Goal: Task Accomplishment & Management: Use online tool/utility

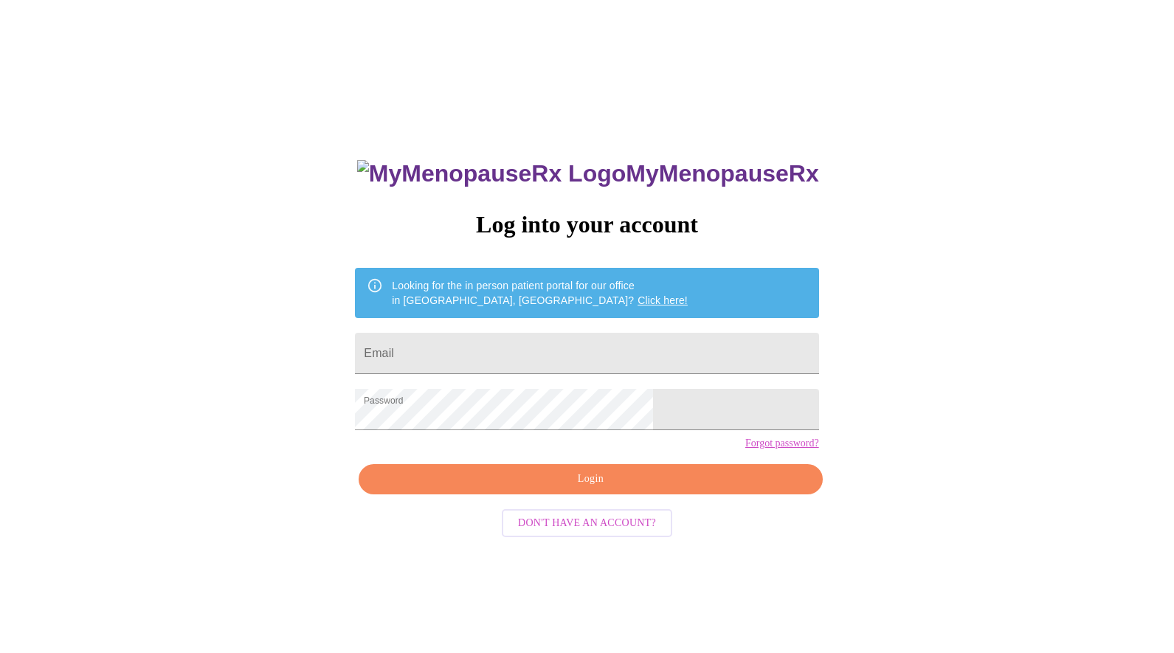
click at [620, 489] on span "Login" at bounding box center [591, 479] width 430 height 18
click at [583, 350] on input "Email" at bounding box center [587, 353] width 464 height 41
type input "[EMAIL_ADDRESS][DOMAIN_NAME]"
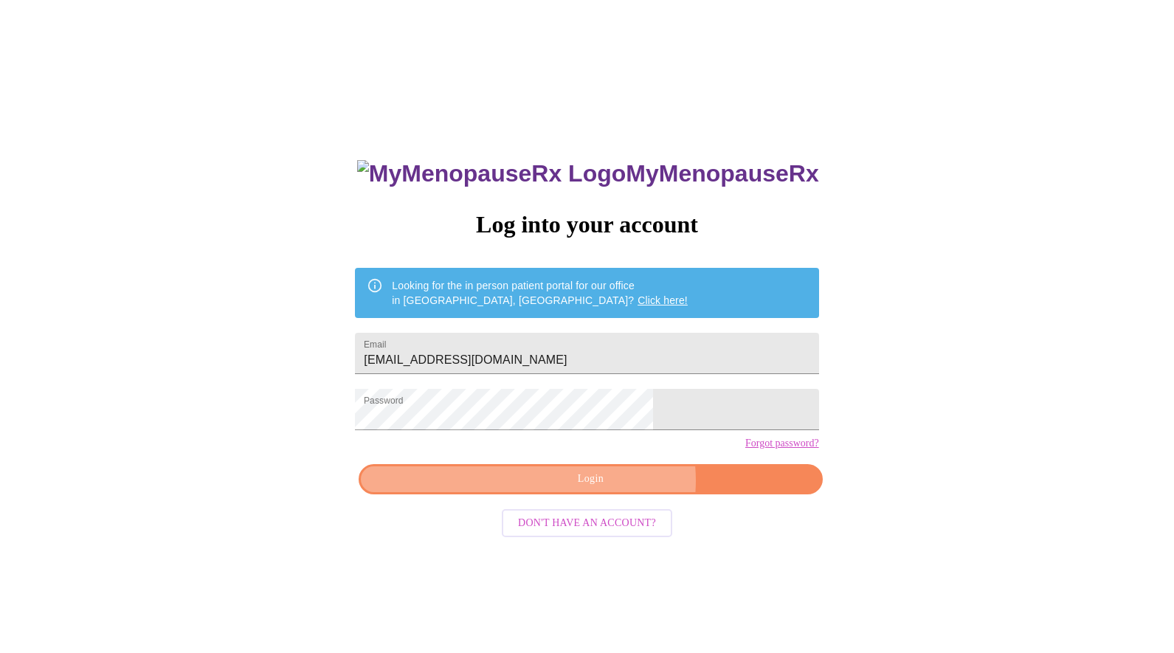
click at [610, 489] on span "Login" at bounding box center [591, 479] width 430 height 18
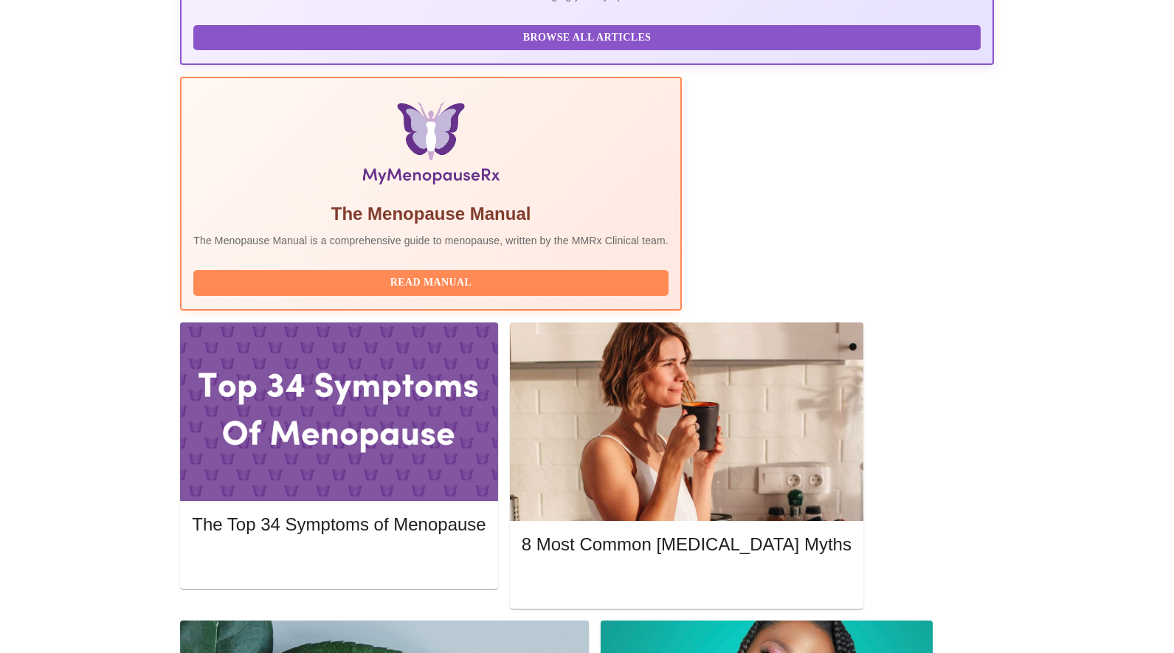
scroll to position [409, 0]
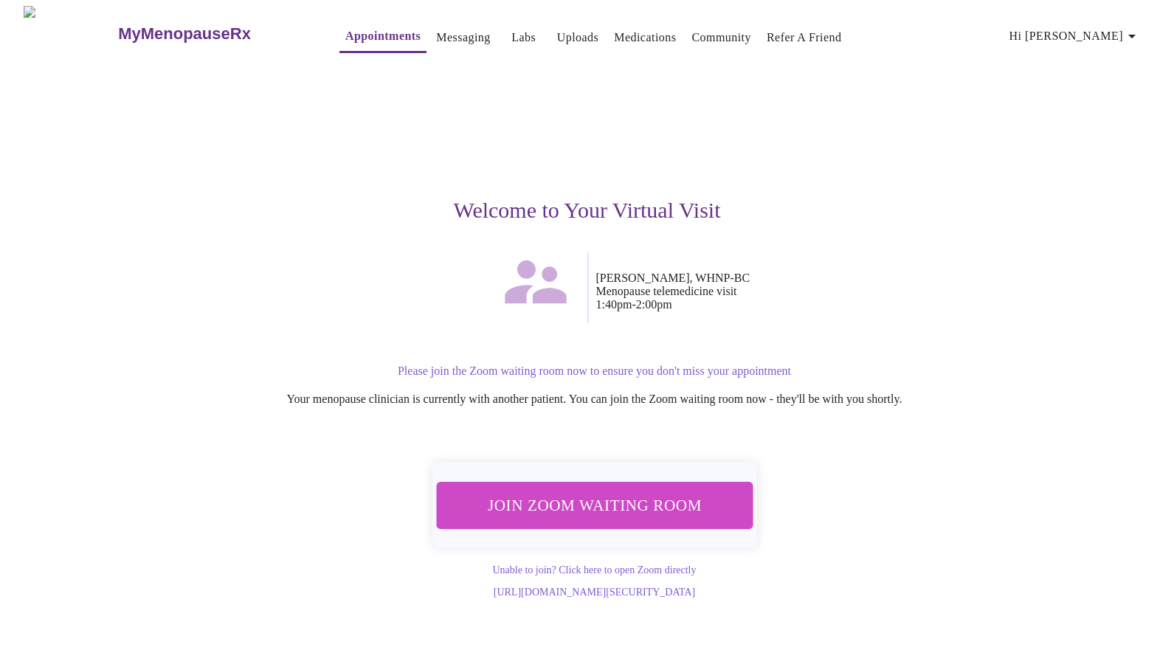
click at [599, 502] on span "Join Zoom Waiting Room" at bounding box center [594, 505] width 278 height 27
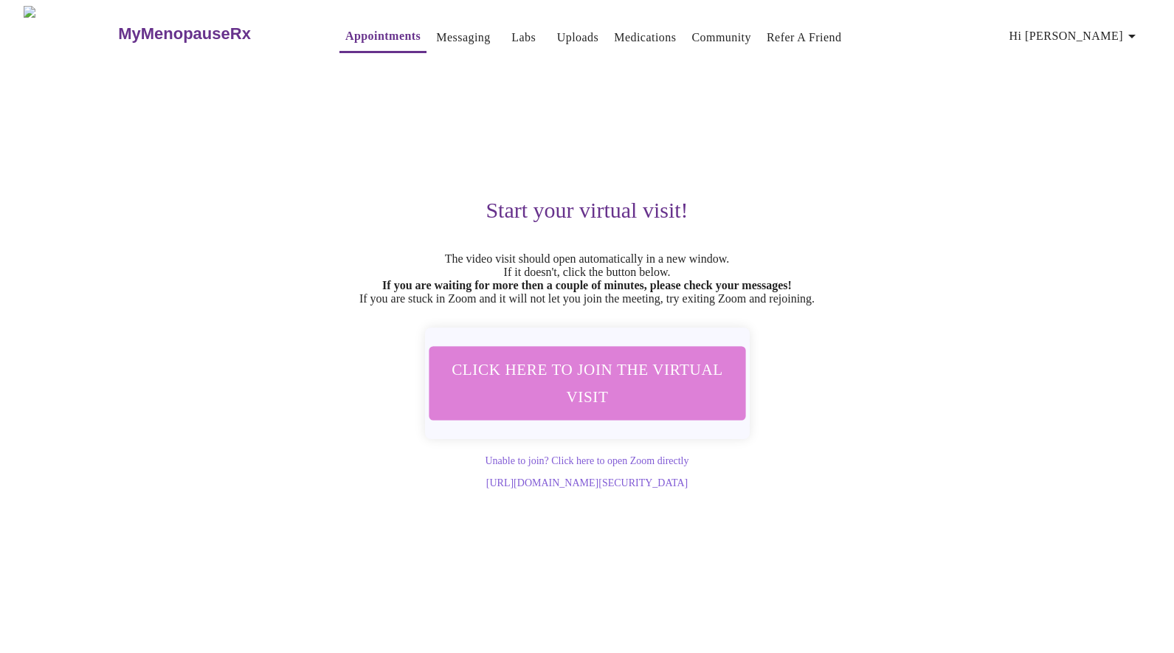
click at [591, 391] on span "Click here to join the virtual visit" at bounding box center [587, 383] width 278 height 55
